Goal: Task Accomplishment & Management: Complete application form

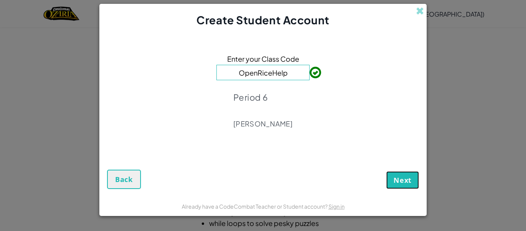
click at [404, 182] on span "Next" at bounding box center [403, 179] width 18 height 9
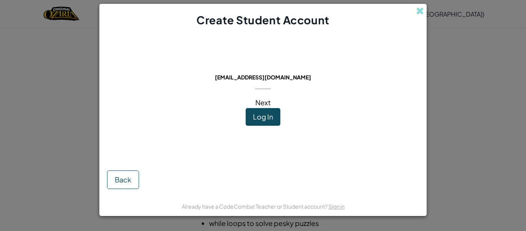
click at [268, 102] on span "Next" at bounding box center [262, 102] width 15 height 9
click at [255, 111] on button "Log In" at bounding box center [263, 117] width 35 height 18
